Goal: Transaction & Acquisition: Purchase product/service

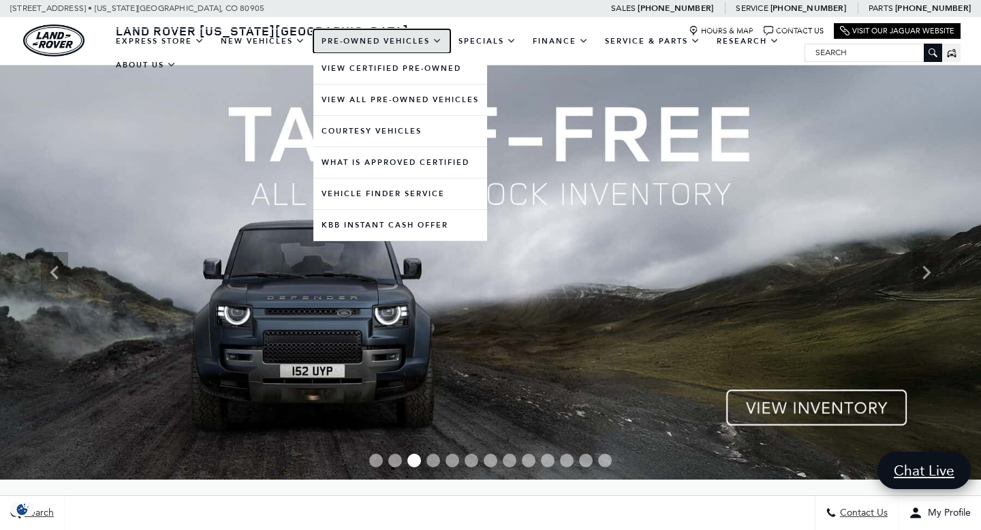
click at [385, 40] on link "Pre-Owned Vehicles" at bounding box center [381, 41] width 137 height 24
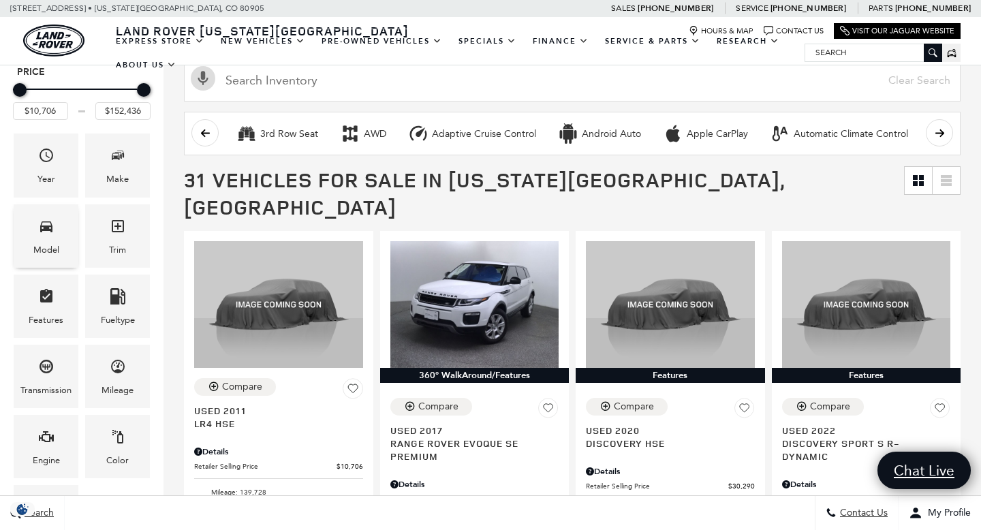
click at [53, 232] on icon "Model" at bounding box center [46, 226] width 16 height 16
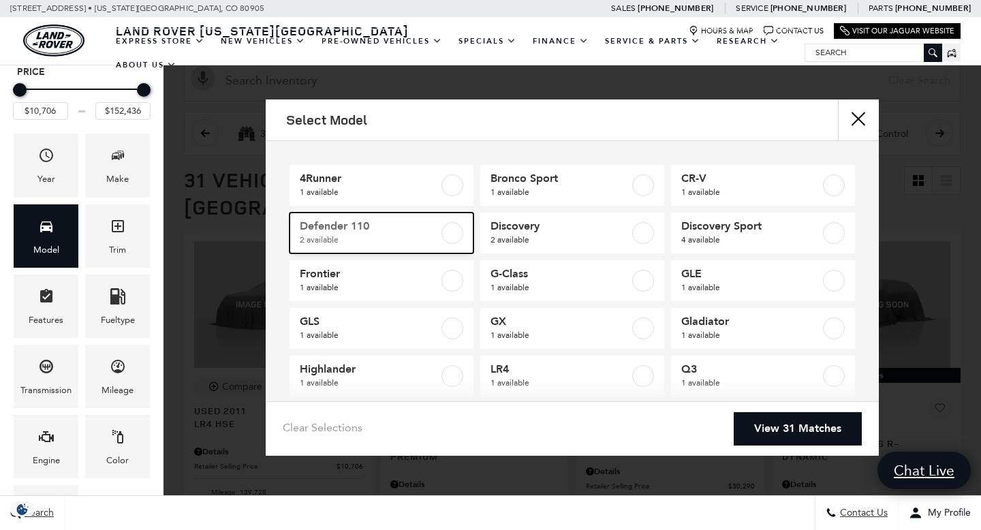
click at [450, 232] on label at bounding box center [452, 233] width 22 height 22
type input "$41,776"
type input "$58,835"
checkbox input "true"
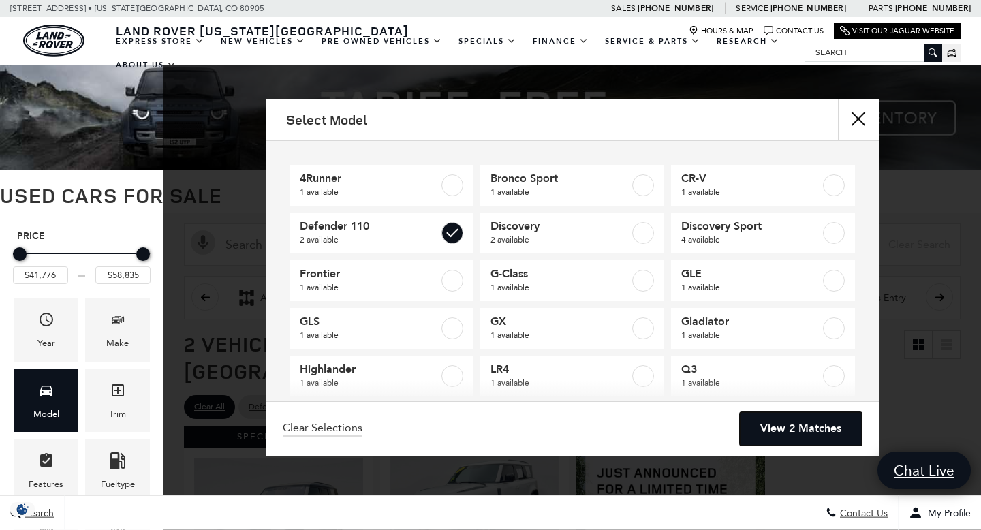
click at [823, 427] on link "View 2 Matches" at bounding box center [801, 428] width 122 height 33
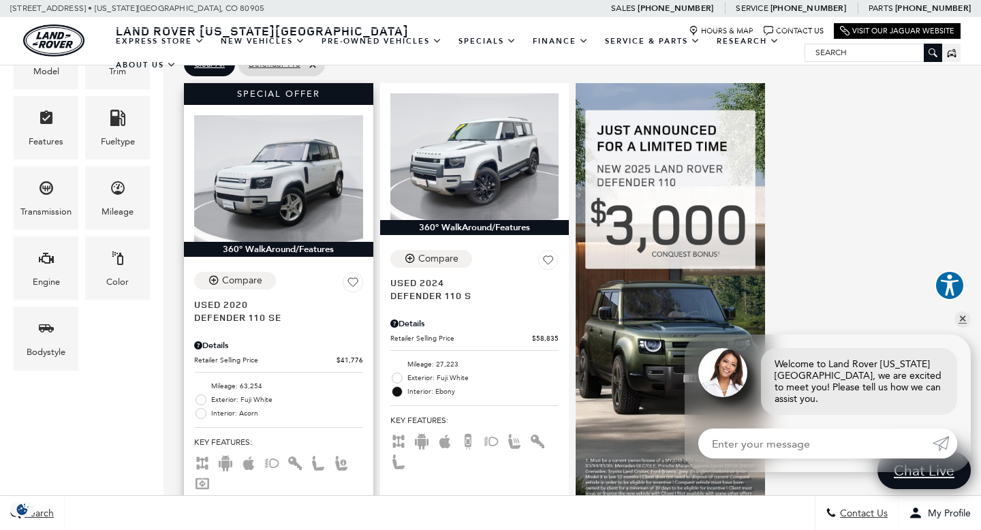
scroll to position [343, 0]
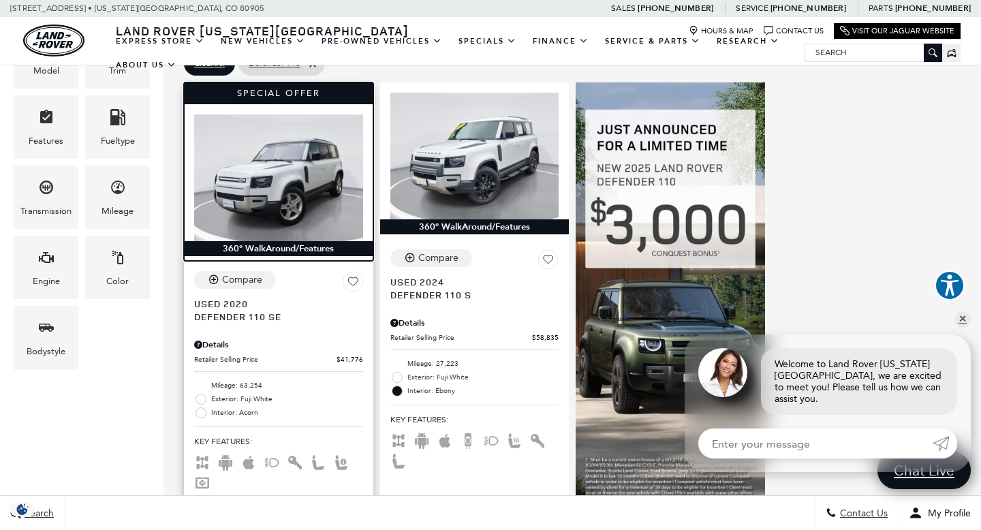
click at [283, 169] on img at bounding box center [278, 177] width 169 height 127
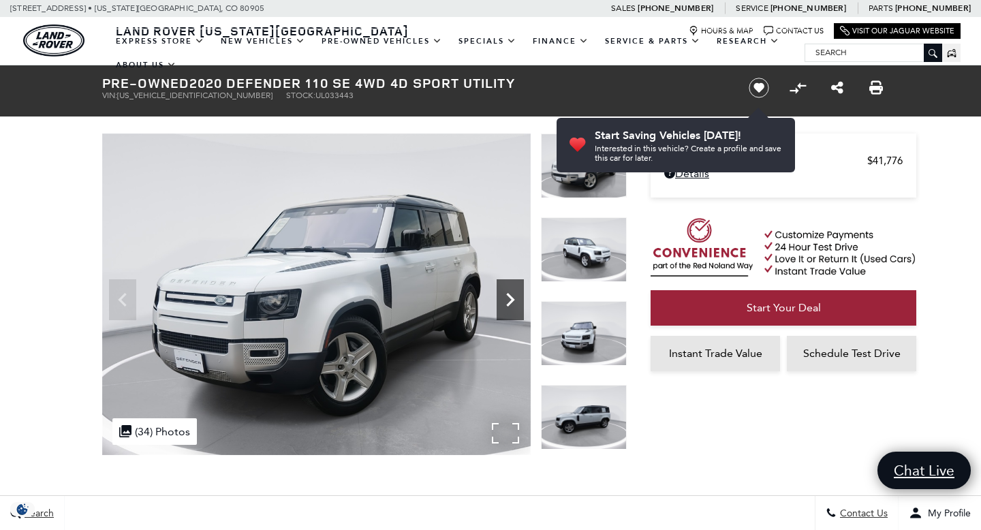
click at [511, 298] on icon "Next" at bounding box center [510, 300] width 8 height 14
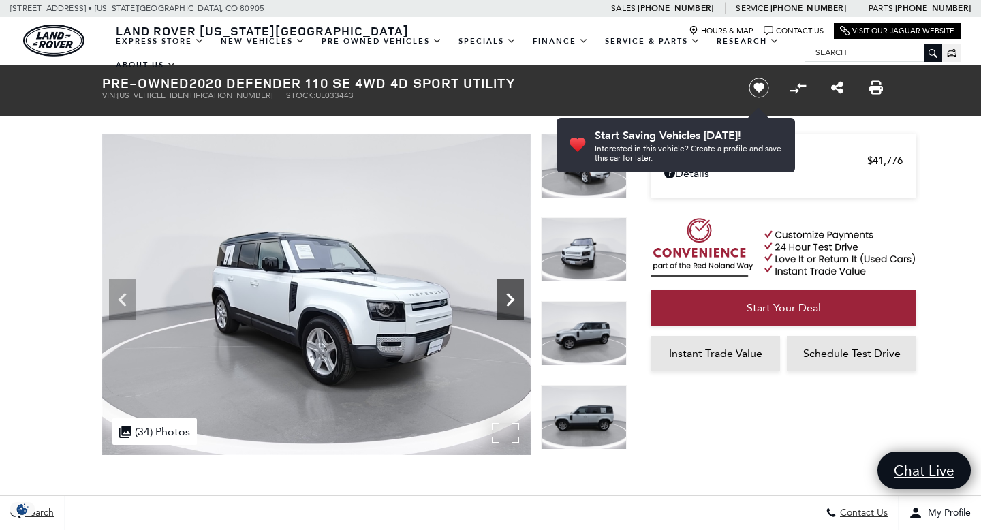
click at [511, 298] on icon "Next" at bounding box center [510, 300] width 8 height 14
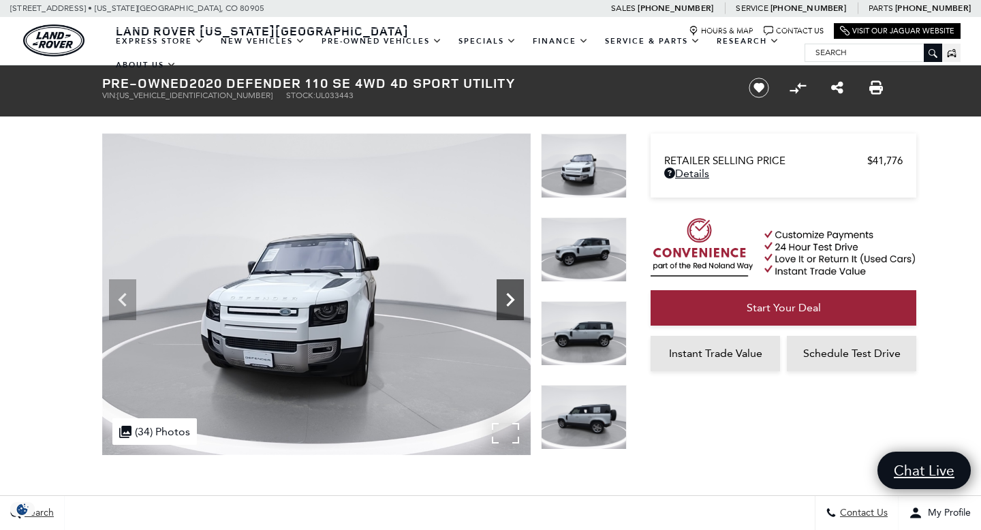
click at [511, 298] on icon "Next" at bounding box center [510, 300] width 8 height 14
